Goal: Register for event/course

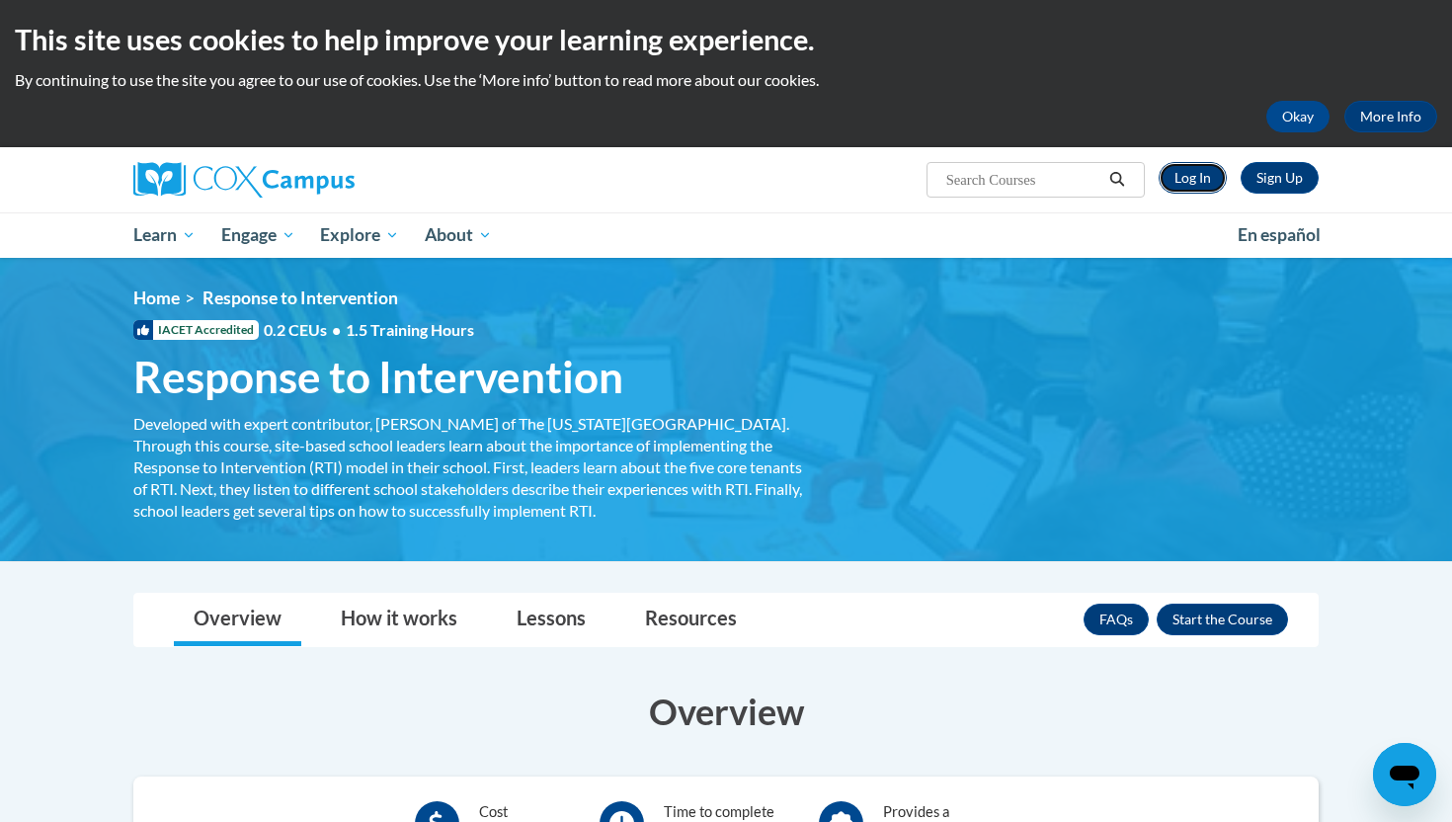
click at [1193, 177] on link "Log In" at bounding box center [1193, 178] width 68 height 32
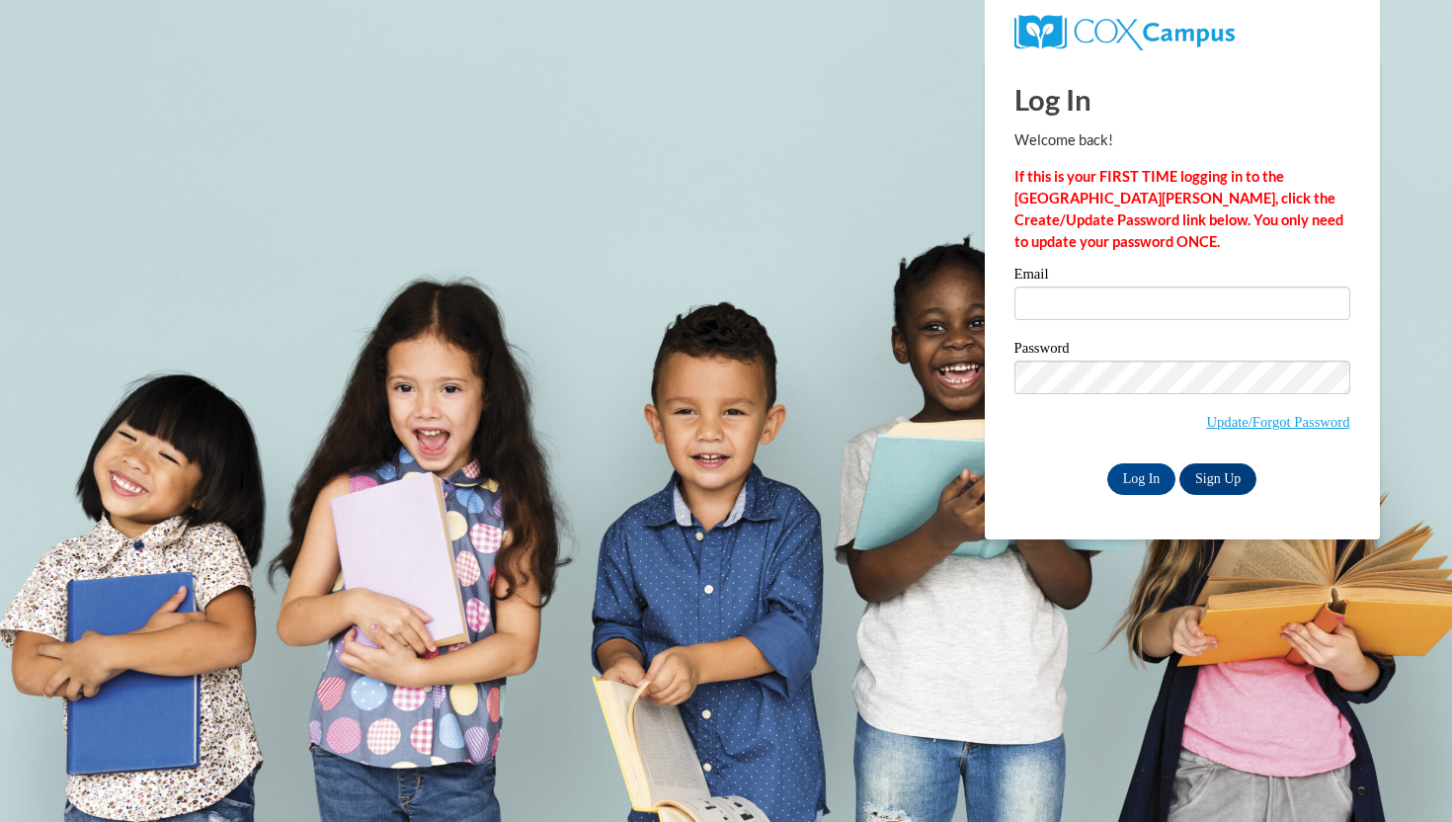
click at [1038, 283] on label "Email" at bounding box center [1182, 277] width 336 height 20
click at [1038, 286] on input "Email" at bounding box center [1182, 303] width 336 height 34
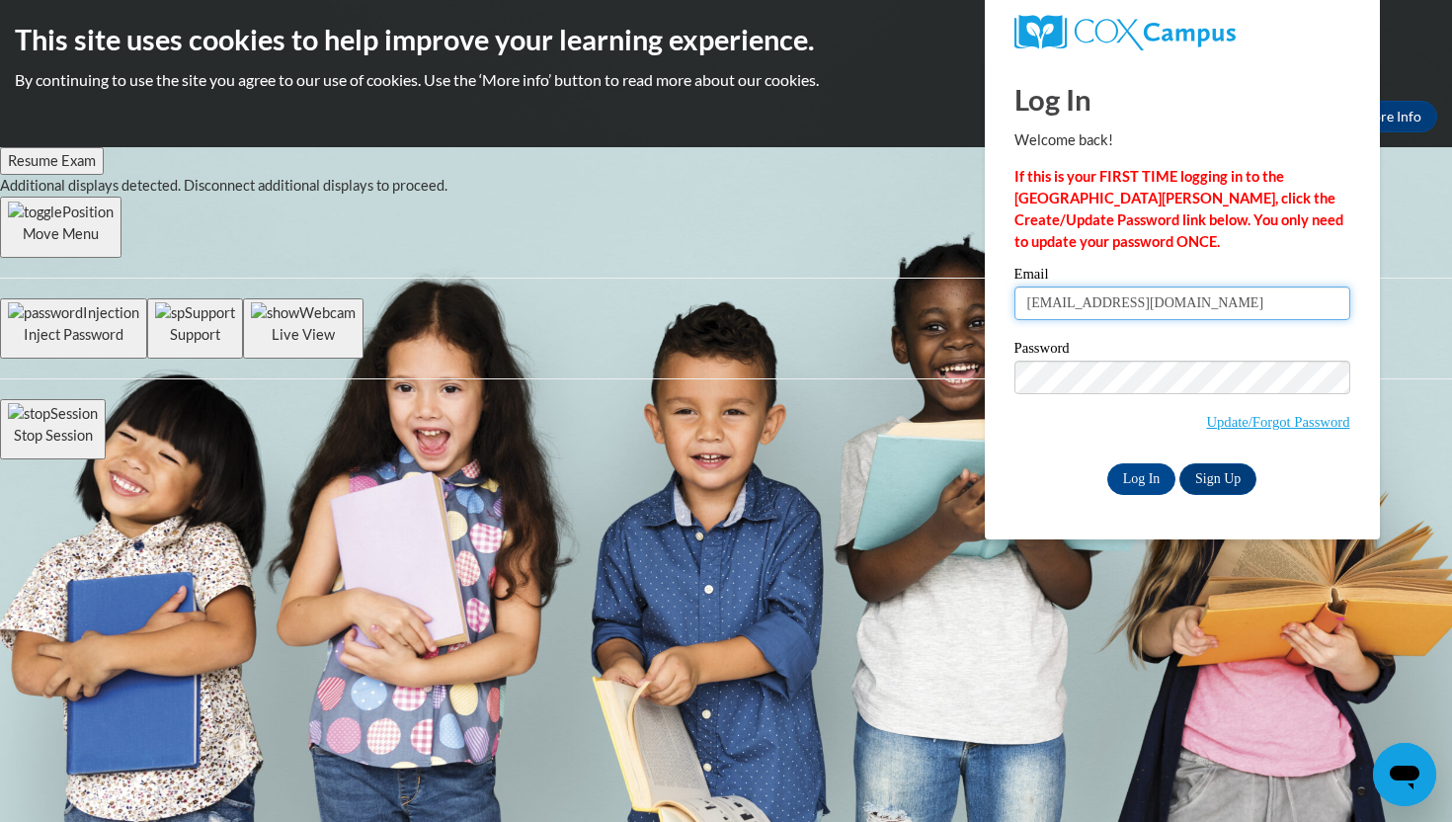
type input "mrscot1215@ung.edu"
click at [1149, 474] on input "Log In" at bounding box center [1141, 479] width 69 height 32
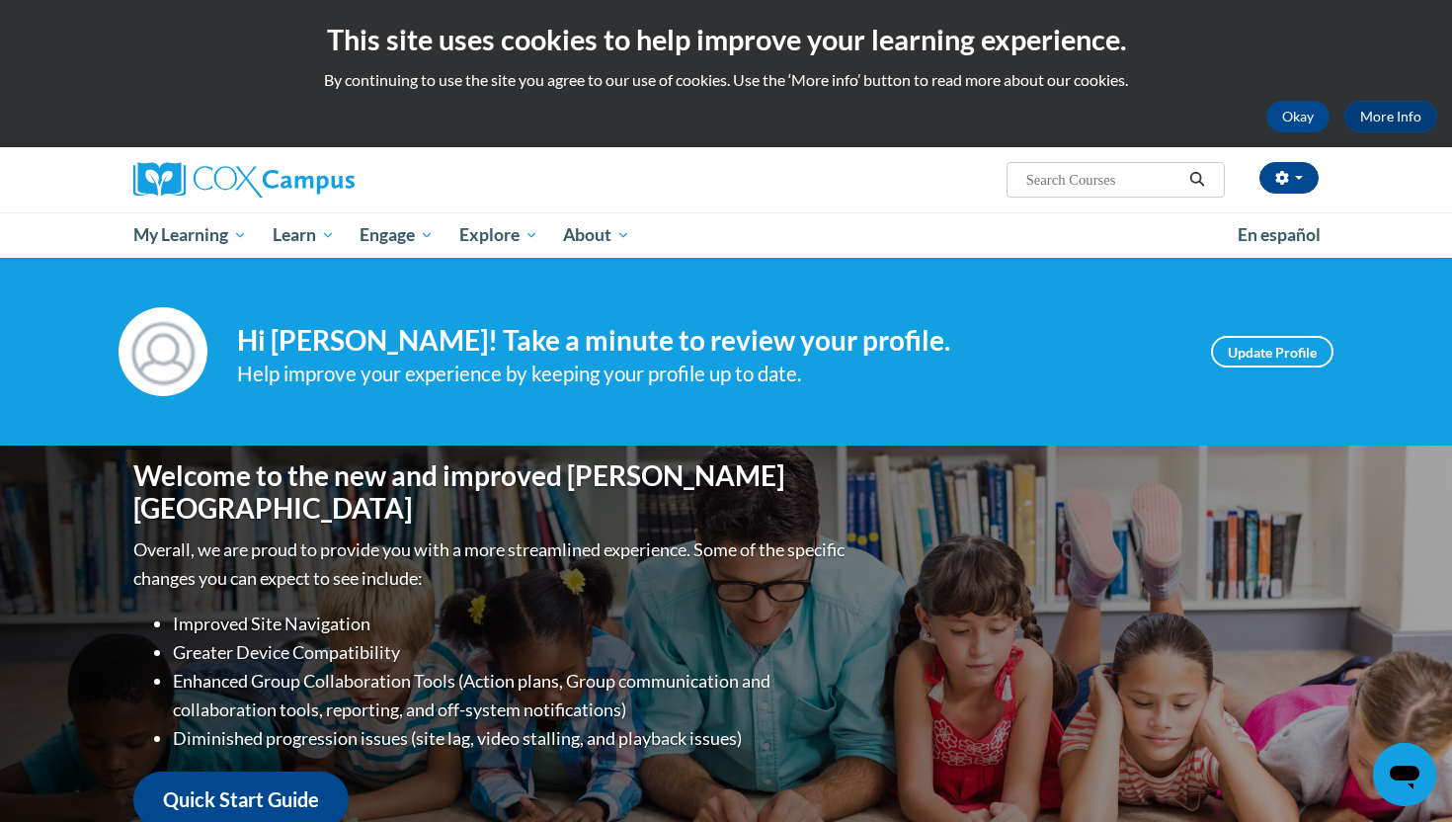
click at [1121, 171] on input "Search..." at bounding box center [1103, 180] width 158 height 24
type input "response to intervention"
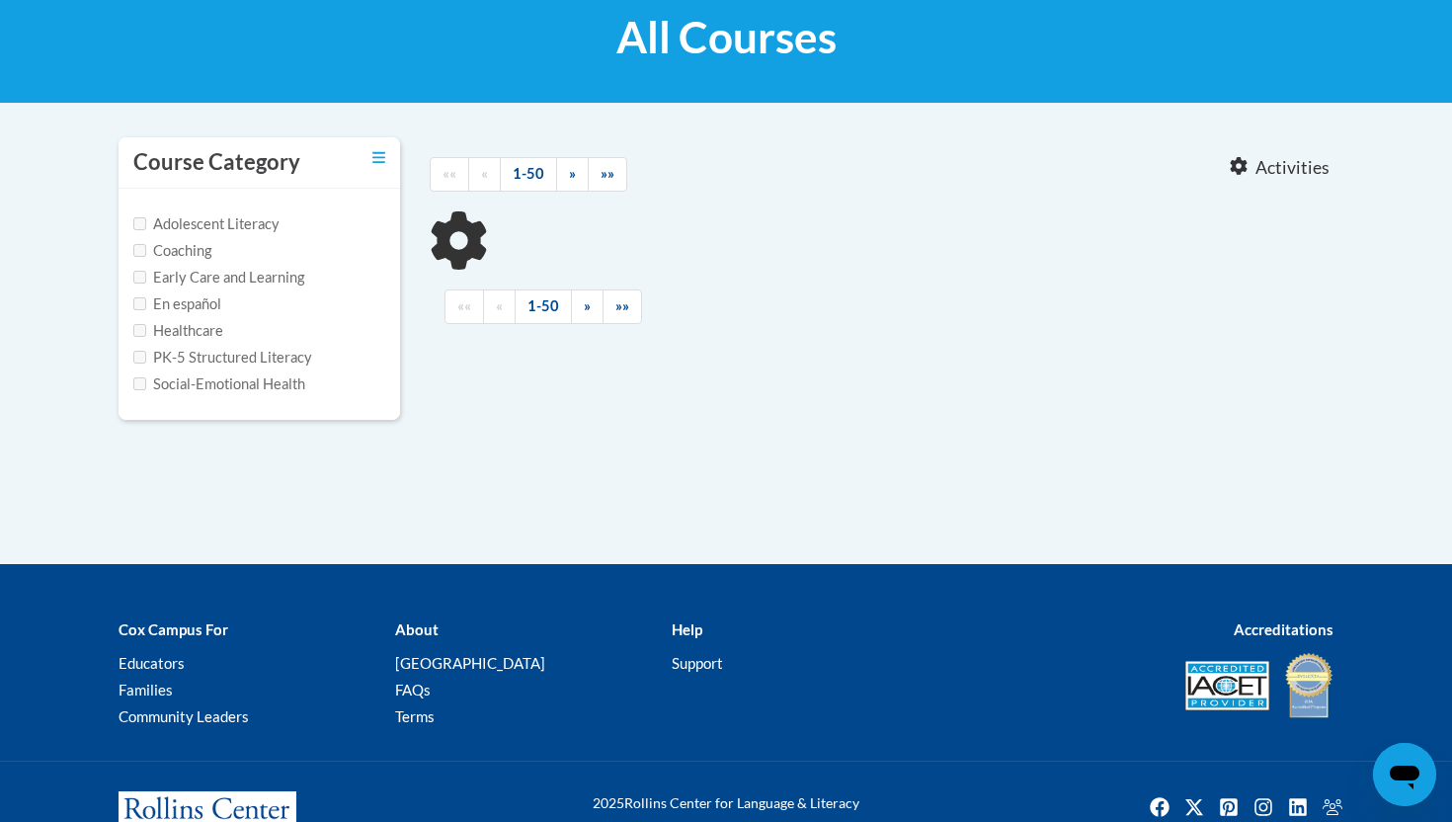
type input "response to intervention"
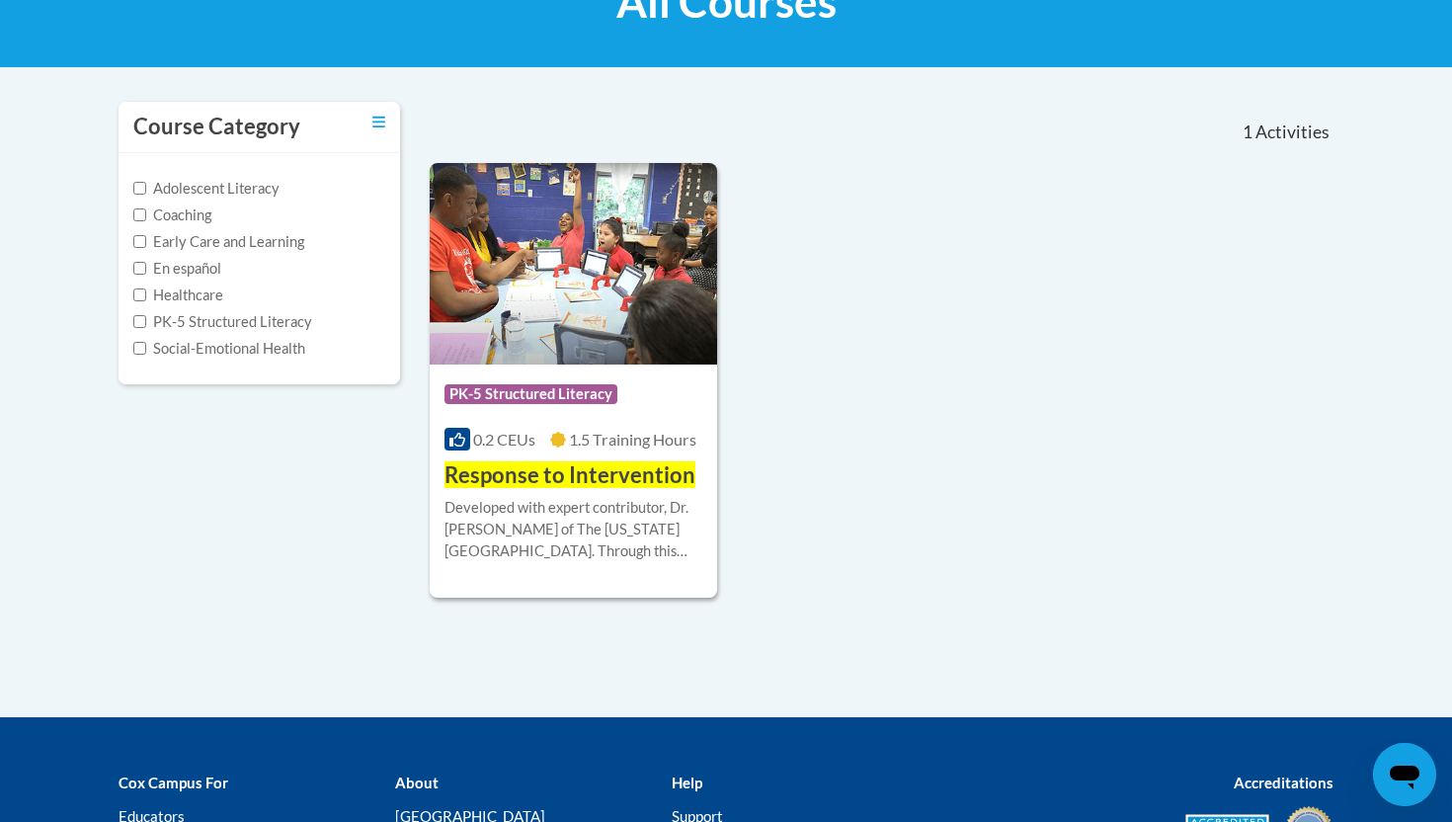
scroll to position [350, 0]
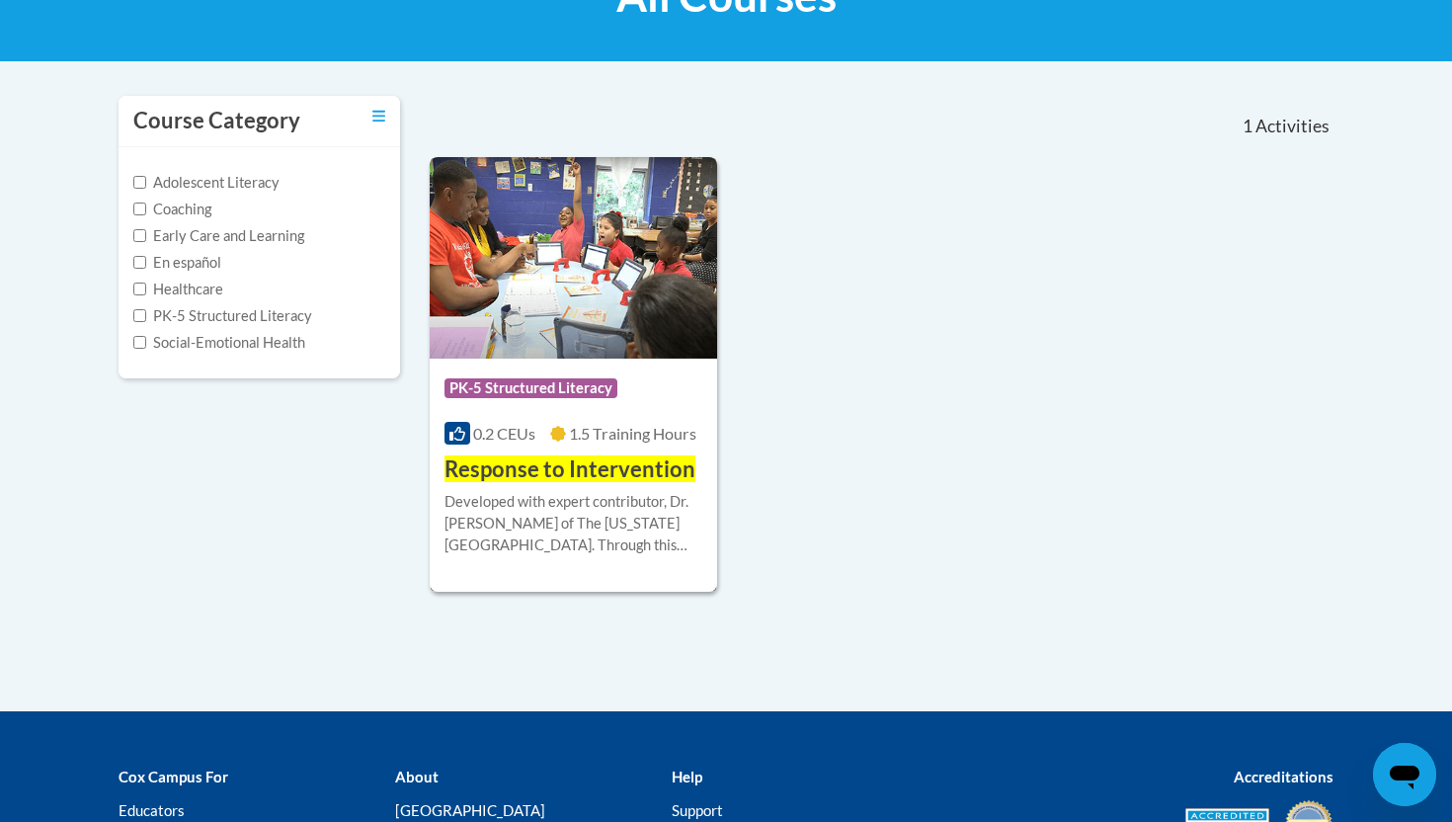
click at [571, 462] on span "Response to Intervention" at bounding box center [569, 468] width 251 height 27
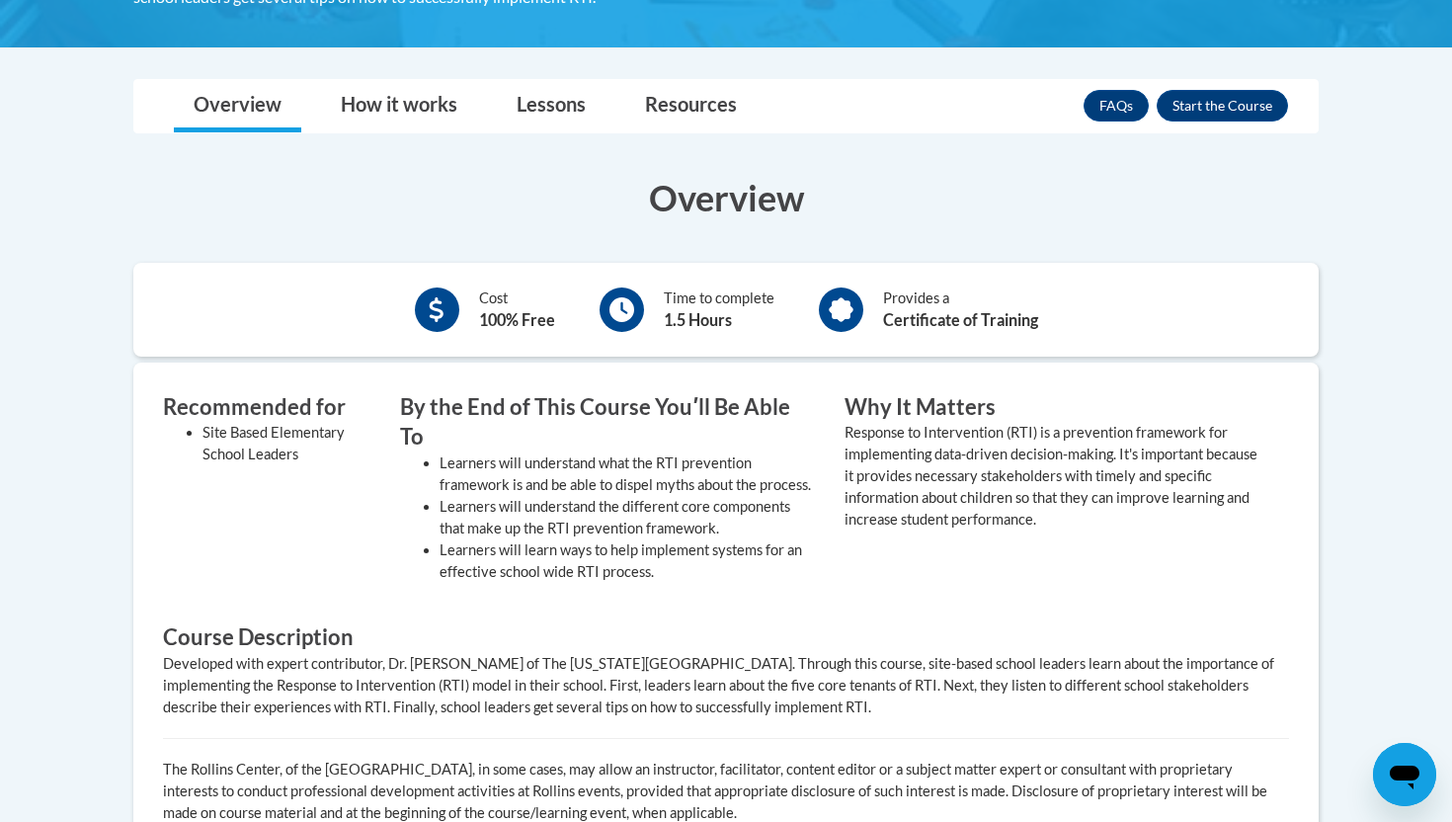
scroll to position [401, 0]
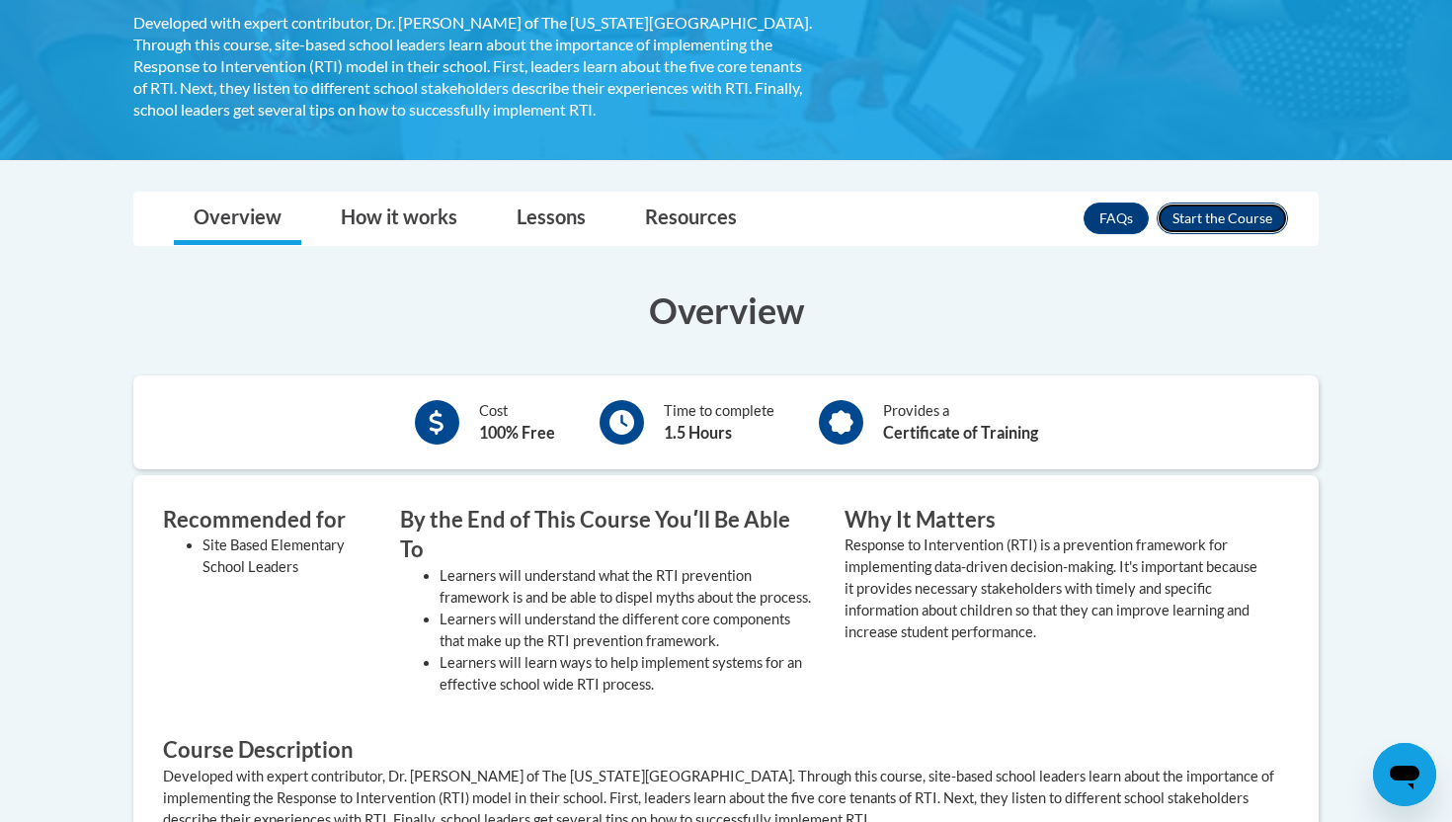
click at [1218, 213] on button "Enroll" at bounding box center [1222, 218] width 131 height 32
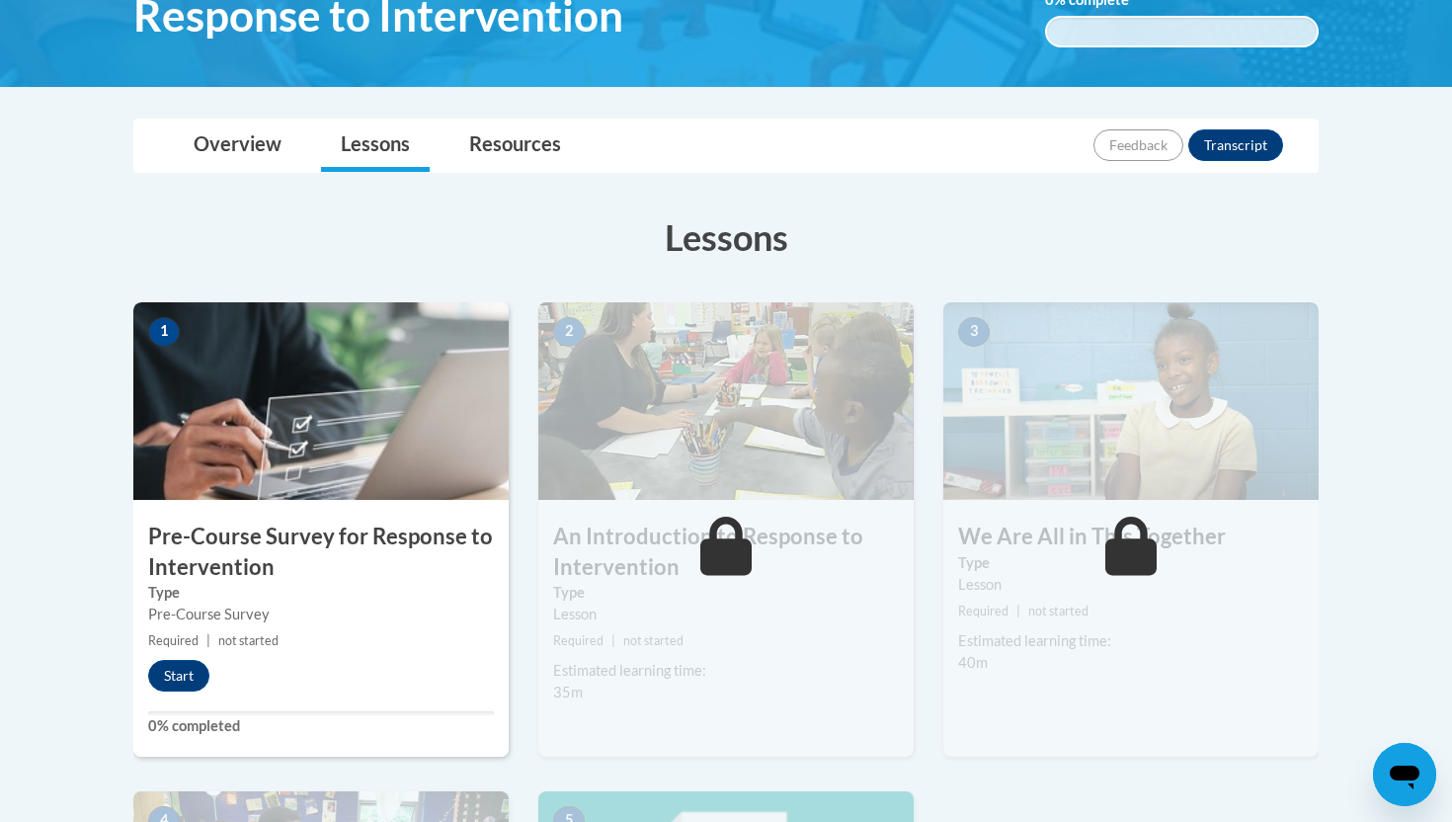
scroll to position [456, 0]
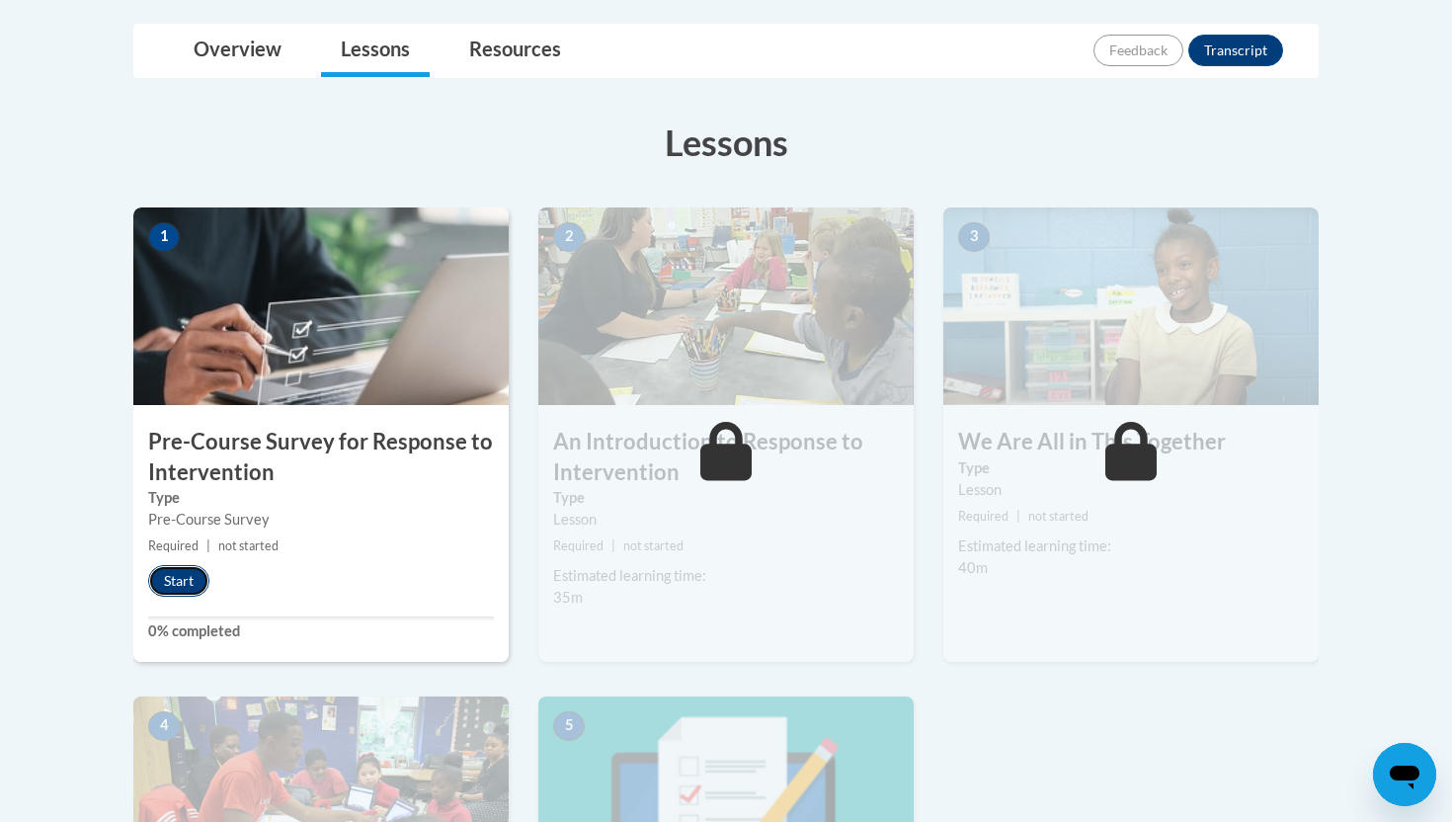
click at [185, 571] on button "Start" at bounding box center [178, 581] width 61 height 32
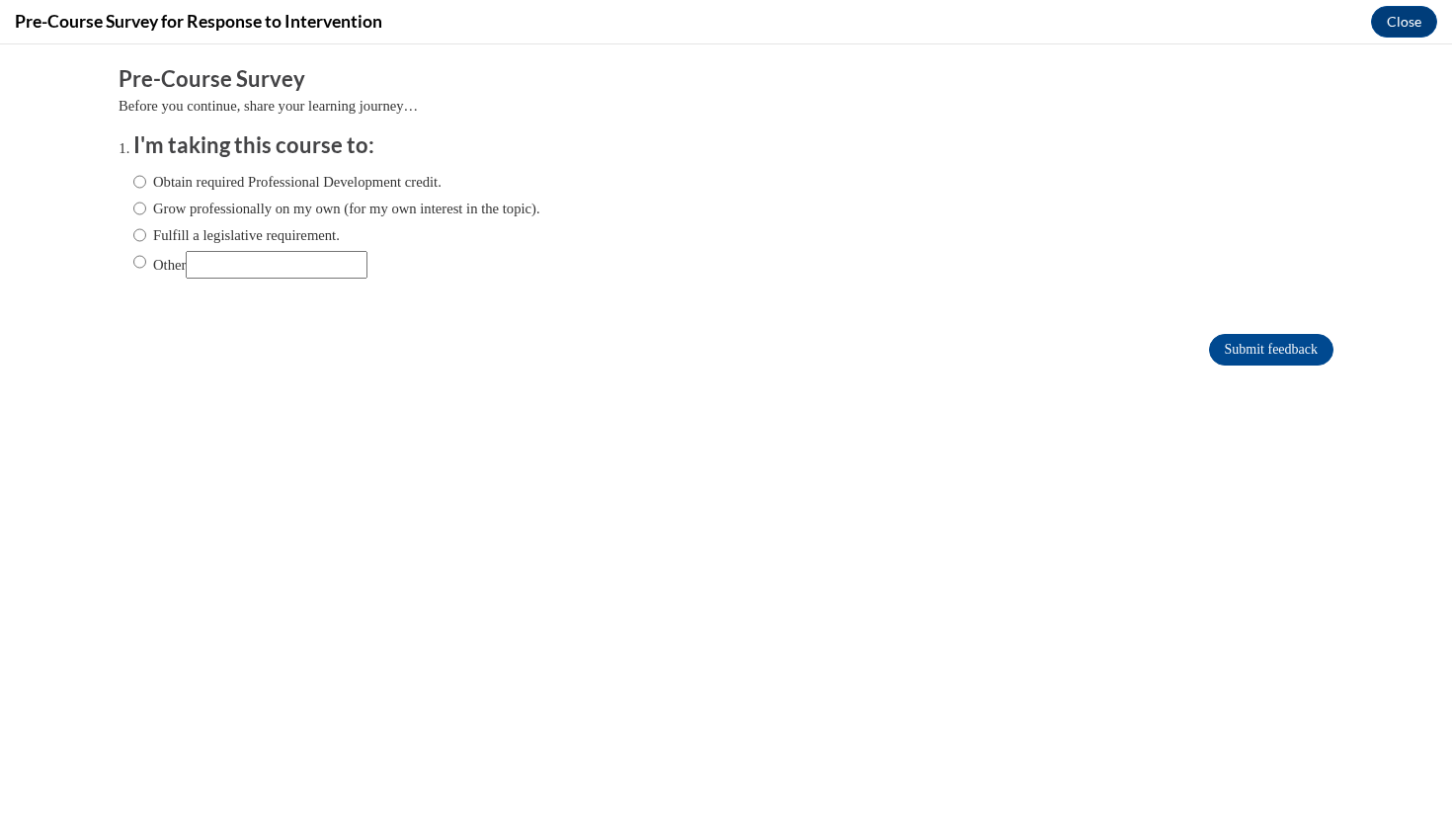
scroll to position [0, 0]
click at [217, 211] on label "Grow professionally on my own (for my own interest in the topic)." at bounding box center [336, 209] width 407 height 22
click at [146, 211] on input "Grow professionally on my own (for my own interest in the topic)." at bounding box center [139, 209] width 13 height 22
radio input "true"
click at [207, 195] on div "Obtain required Professional Development credit. Grow professionally on my own …" at bounding box center [336, 224] width 407 height 127
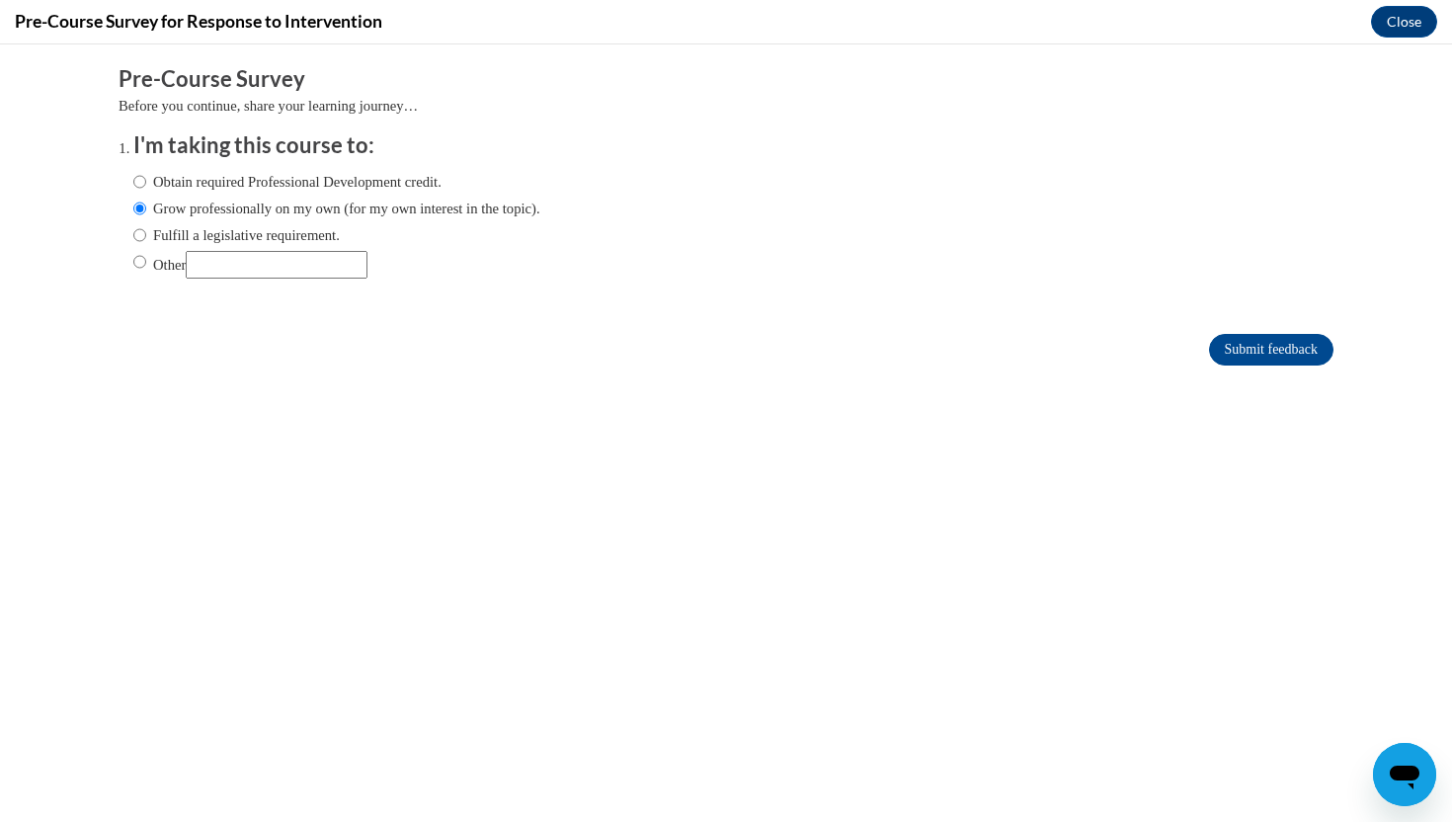
click at [206, 180] on label "Obtain required Professional Development credit." at bounding box center [287, 182] width 308 height 22
click at [146, 180] on input "Obtain required Professional Development credit." at bounding box center [139, 182] width 13 height 22
radio input "true"
click at [267, 239] on label "Fulfill a legislative requirement." at bounding box center [236, 235] width 206 height 22
click at [146, 239] on input "Fulfill a legislative requirement." at bounding box center [139, 235] width 13 height 22
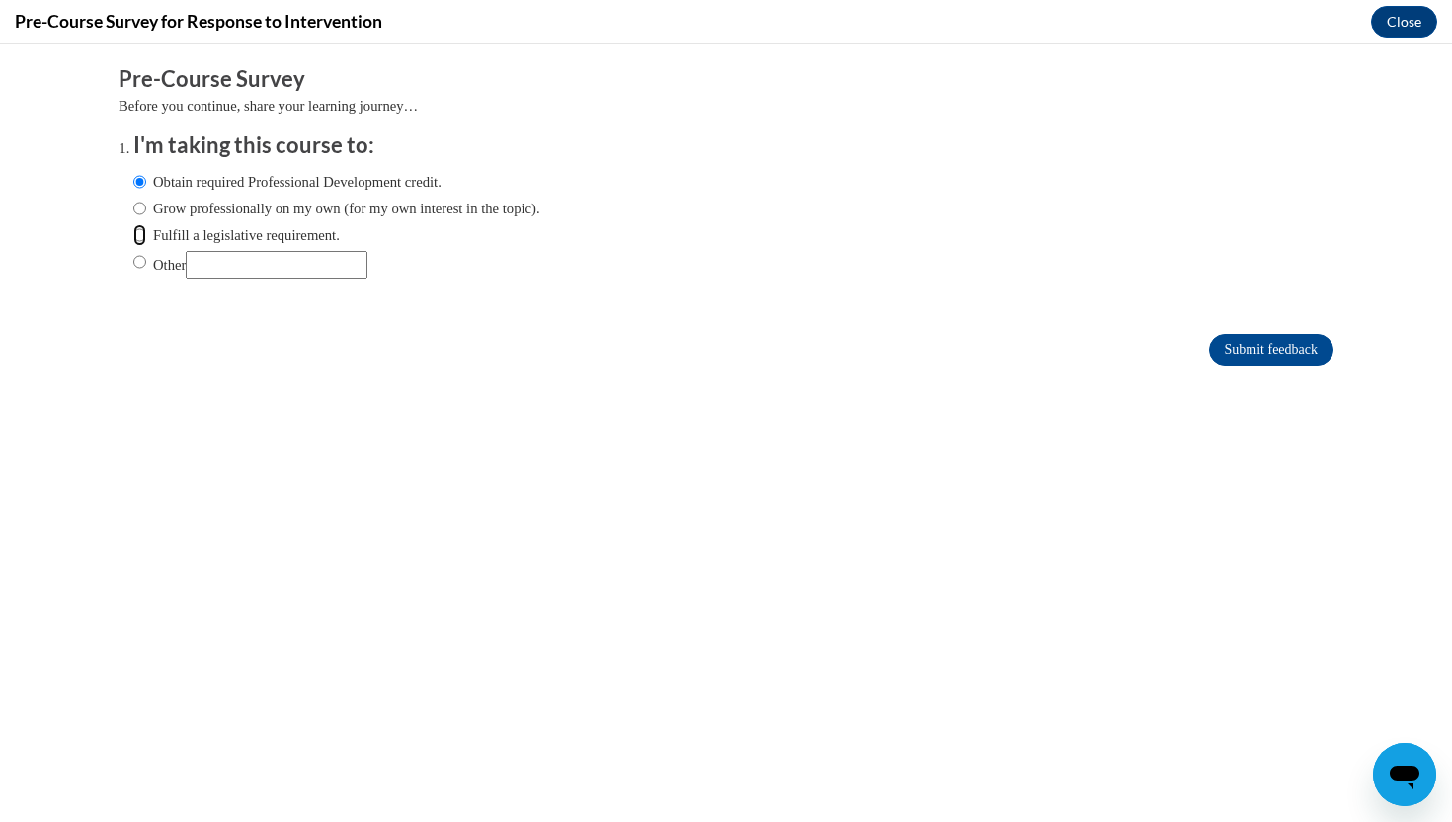
radio input "true"
click at [1252, 363] on input "Submit feedback" at bounding box center [1271, 350] width 124 height 32
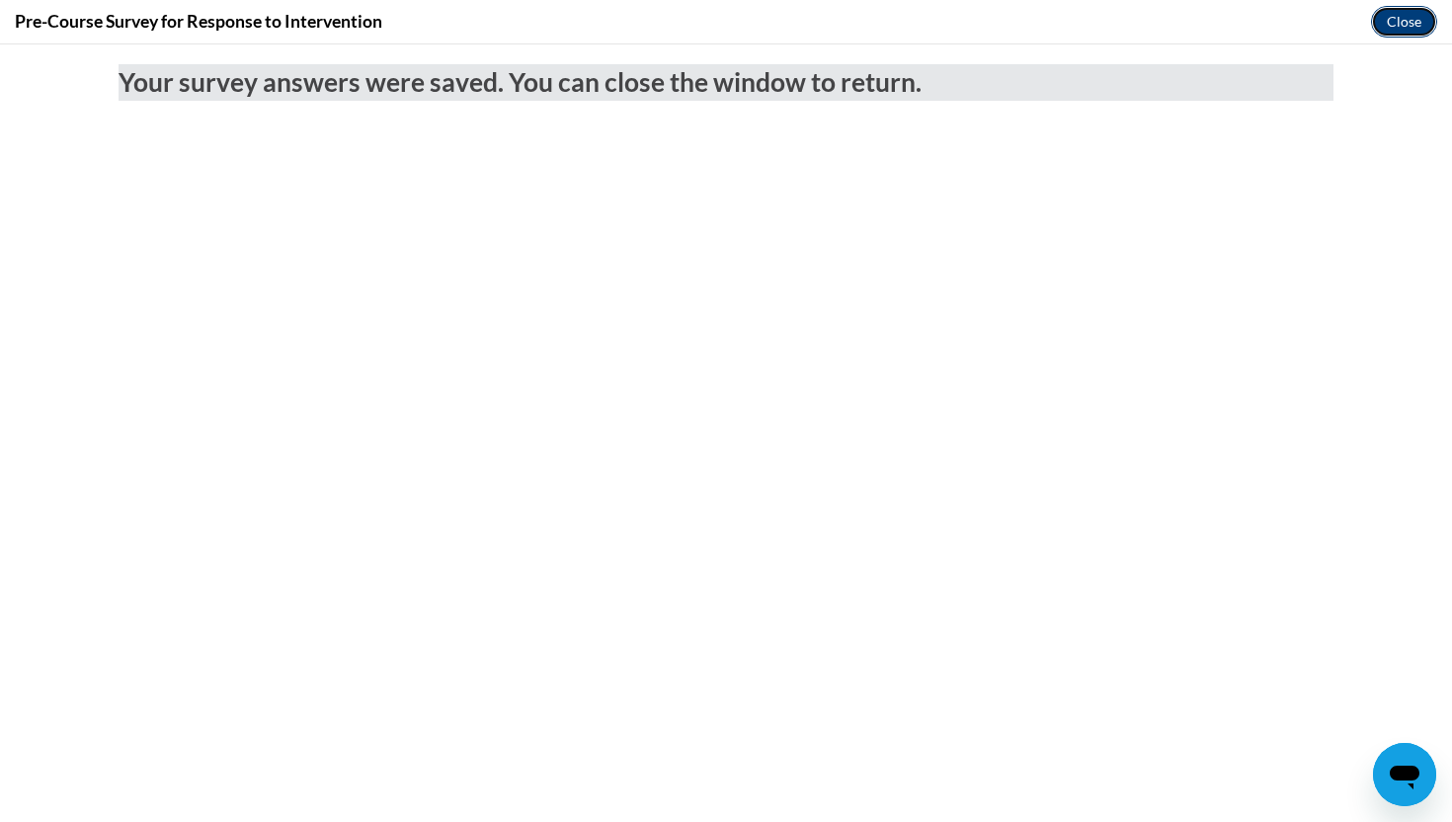
click at [1378, 33] on button "Close" at bounding box center [1404, 22] width 66 height 32
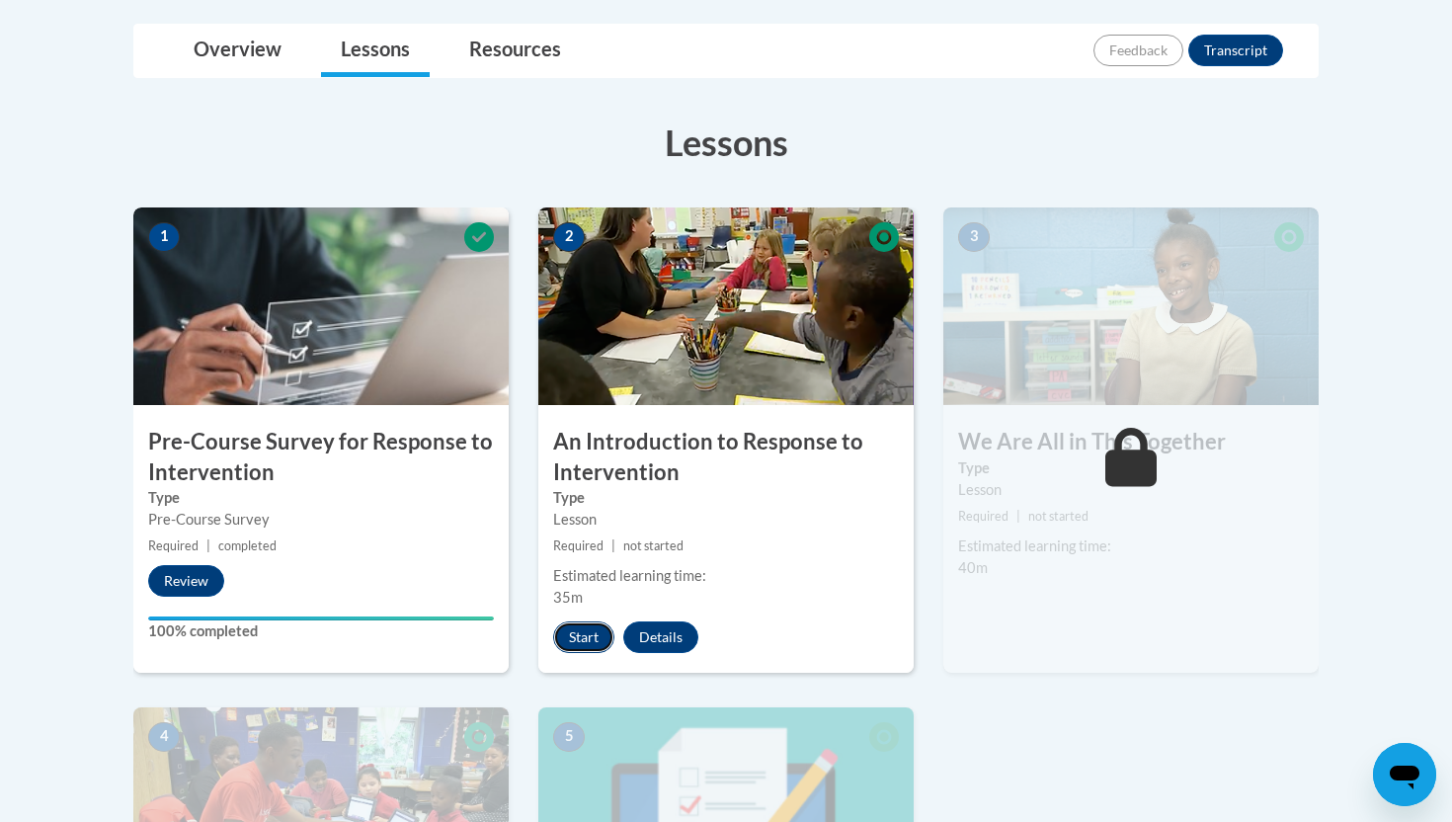
click at [578, 631] on button "Start" at bounding box center [583, 637] width 61 height 32
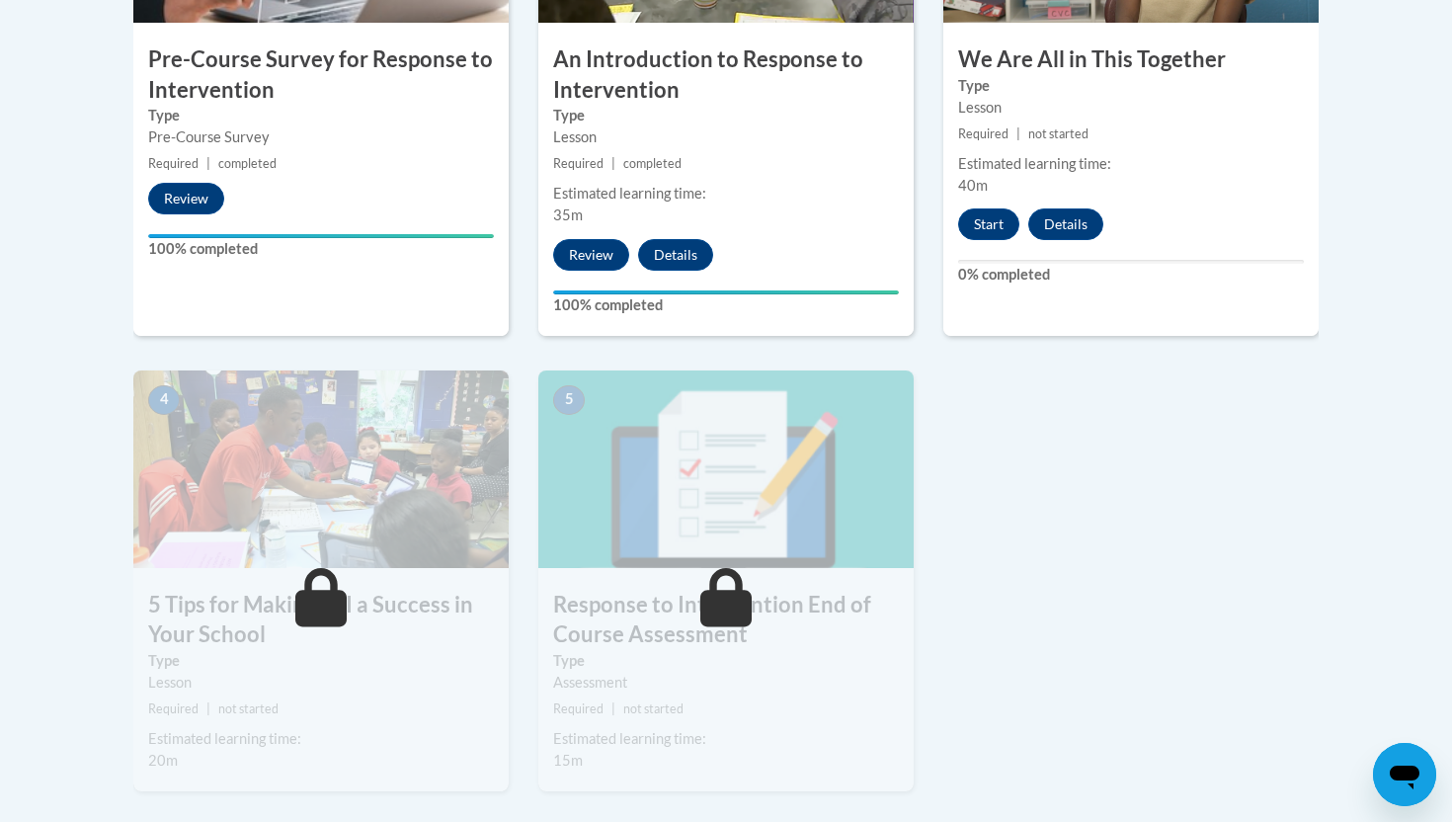
scroll to position [841, 0]
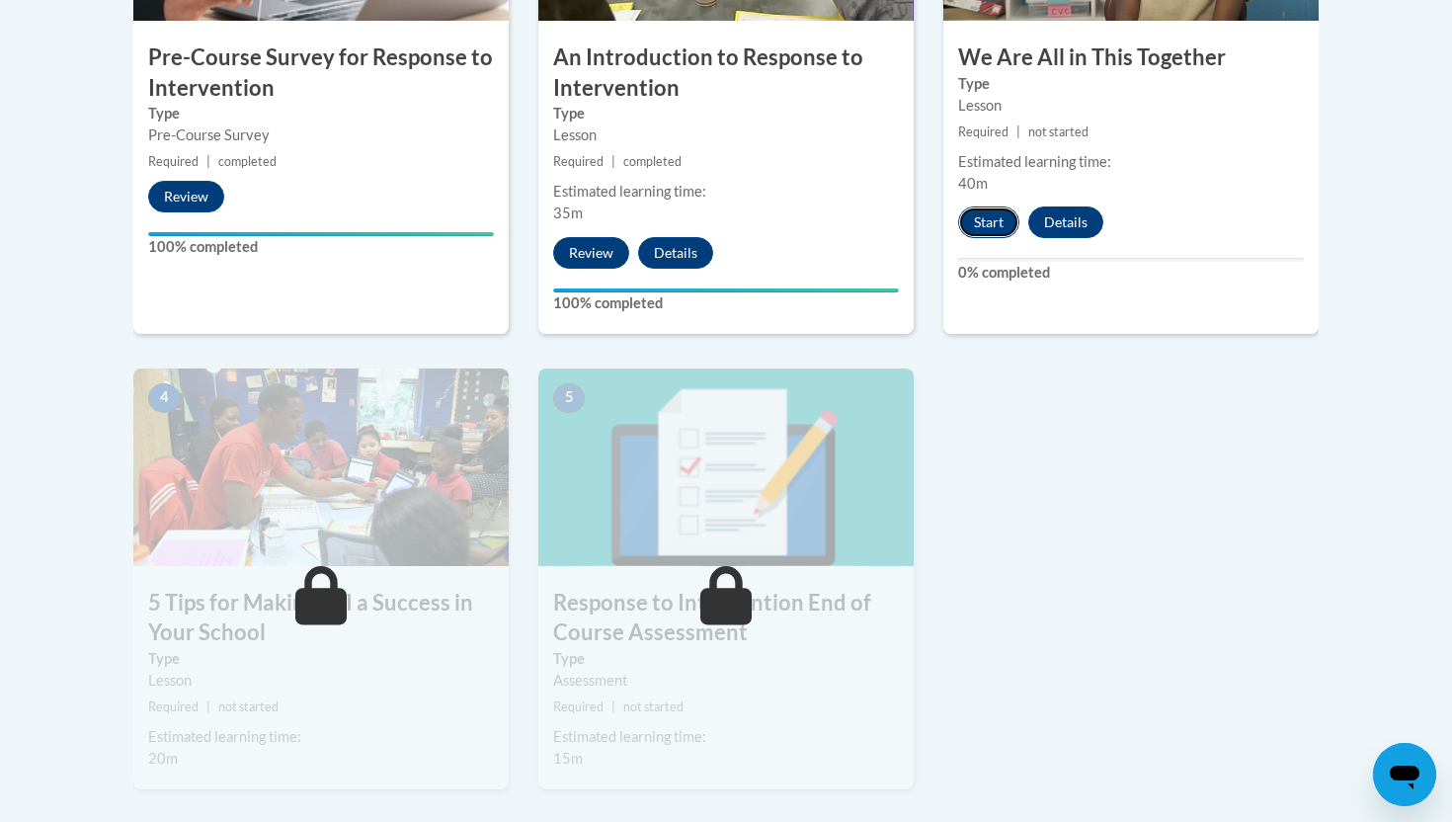
click at [979, 221] on button "Start" at bounding box center [988, 222] width 61 height 32
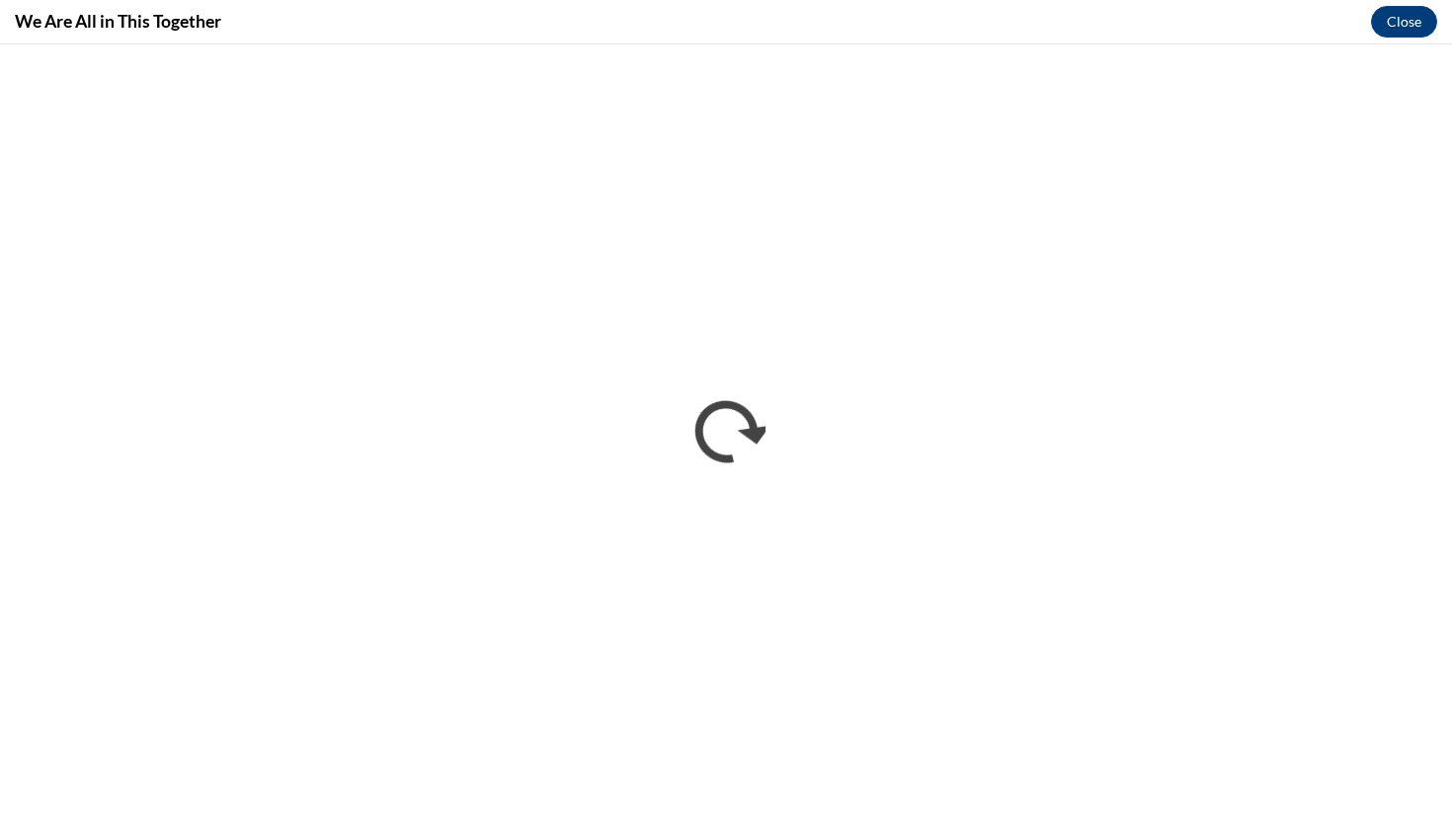
scroll to position [0, 0]
